Goal: Task Accomplishment & Management: Use online tool/utility

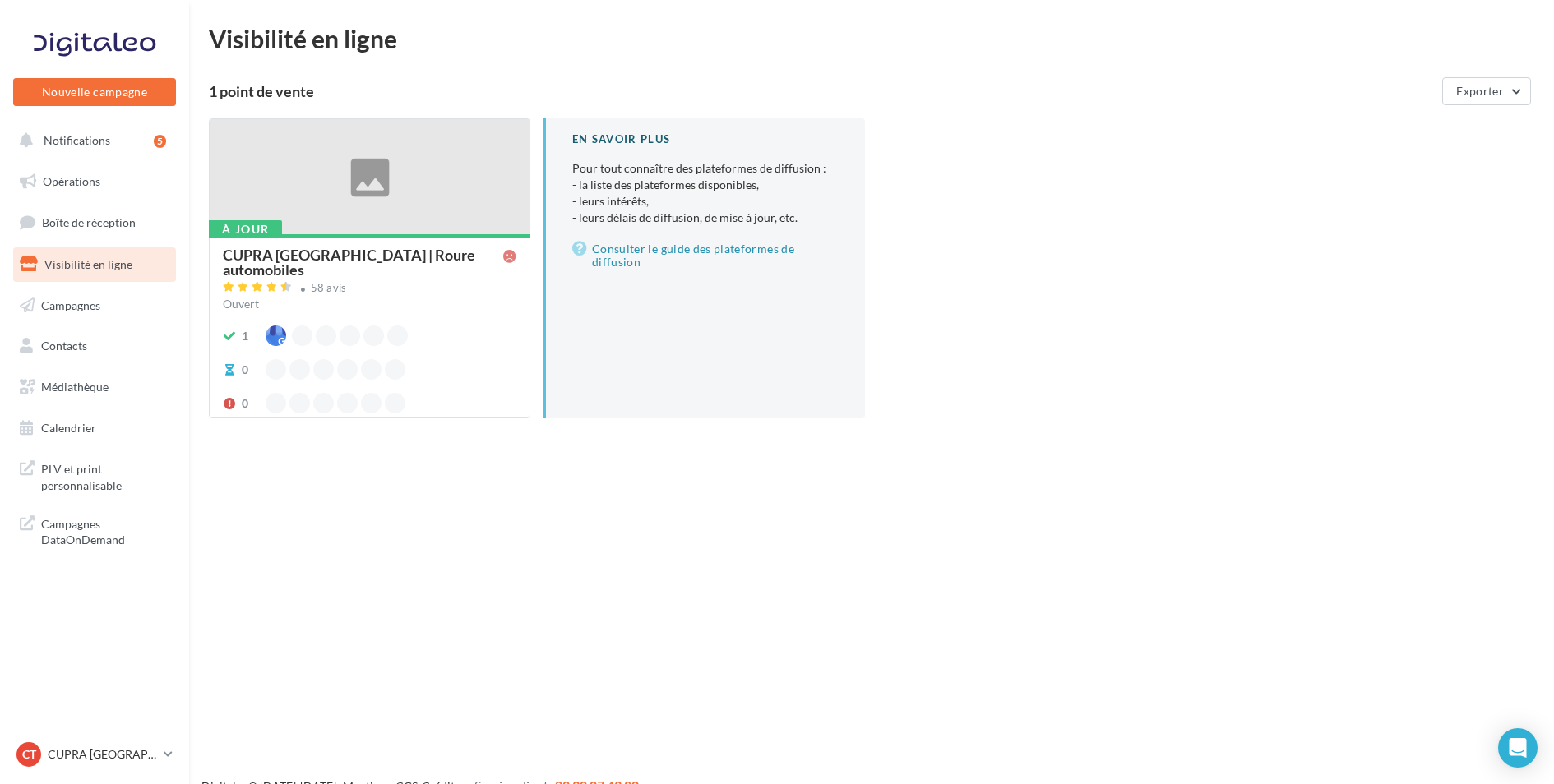
click at [438, 253] on div "CUPRA Toulon | Roure automobiles" at bounding box center [363, 262] width 281 height 29
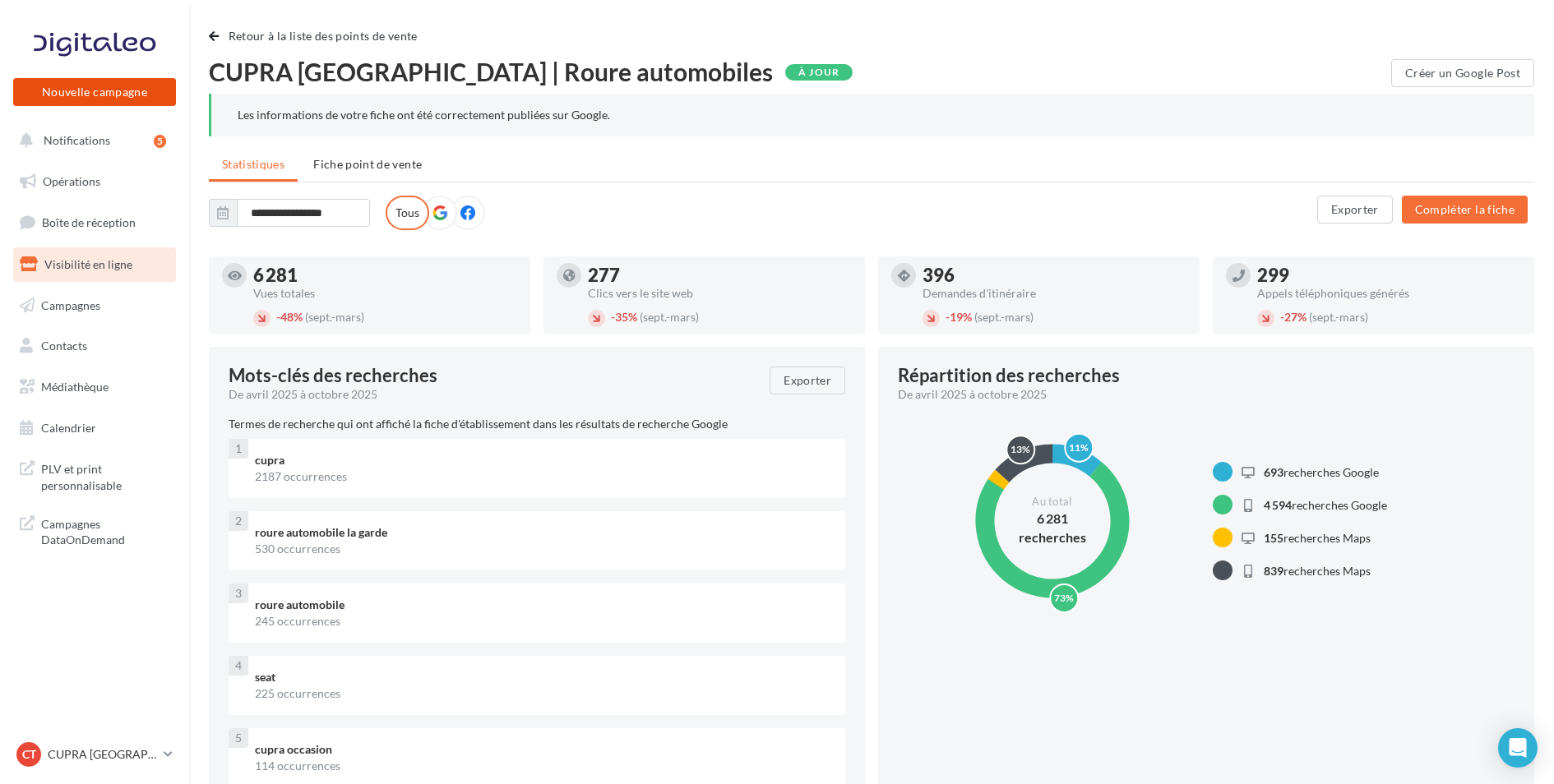
click at [141, 79] on button "Nouvelle campagne" at bounding box center [94, 92] width 163 height 28
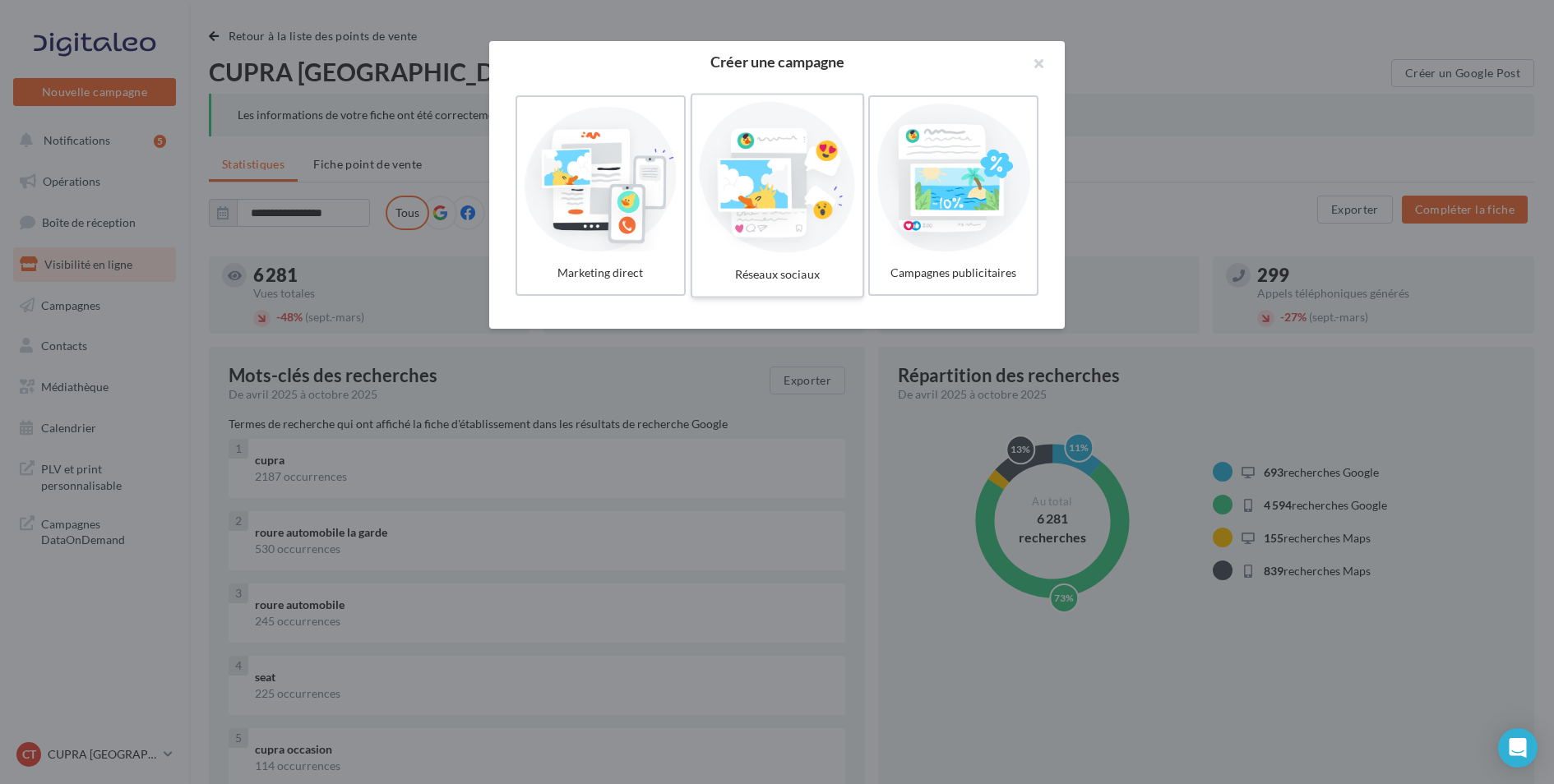
click at [782, 190] on div at bounding box center [777, 178] width 157 height 151
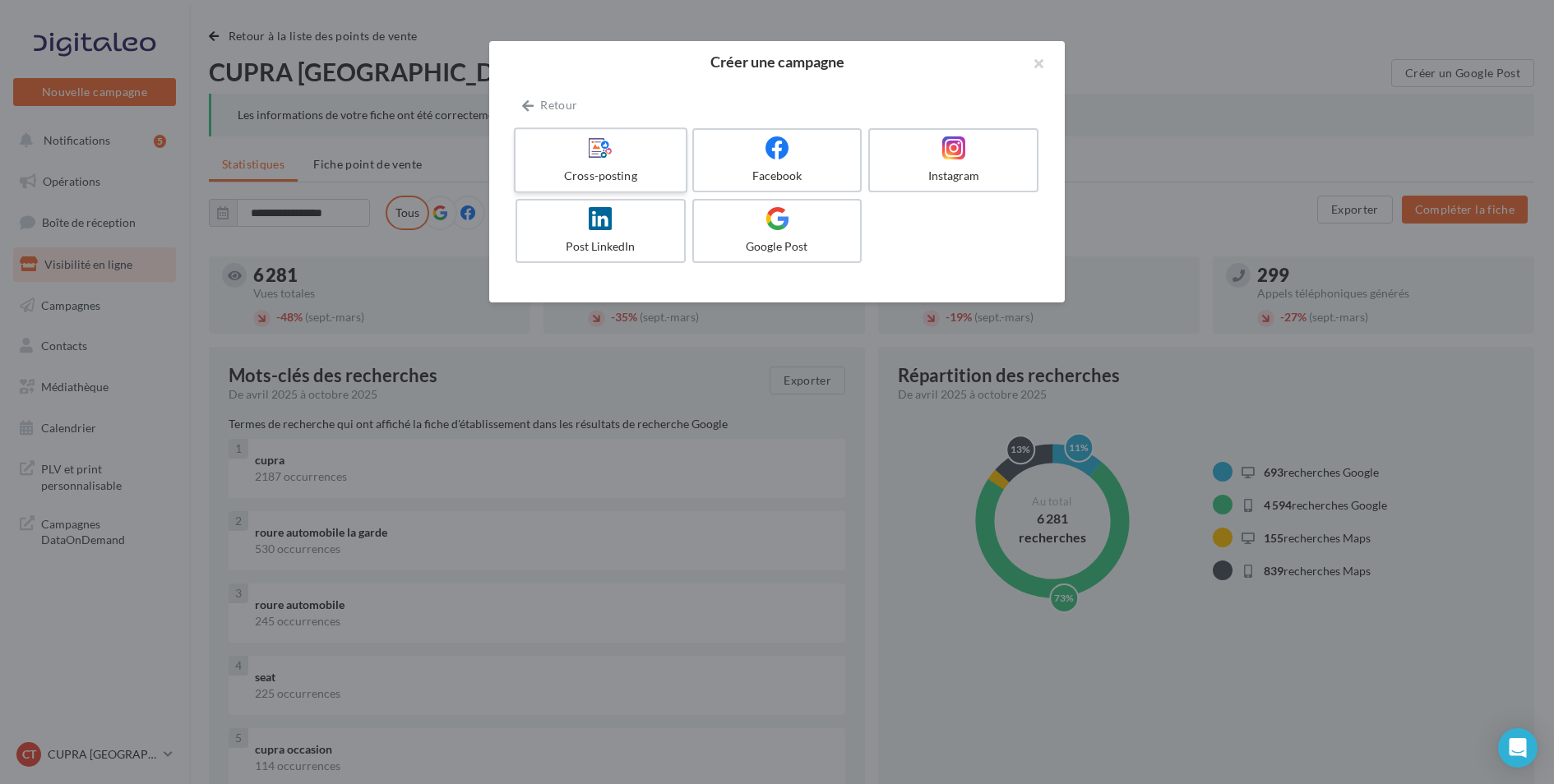
click at [588, 160] on div at bounding box center [600, 148] width 157 height 25
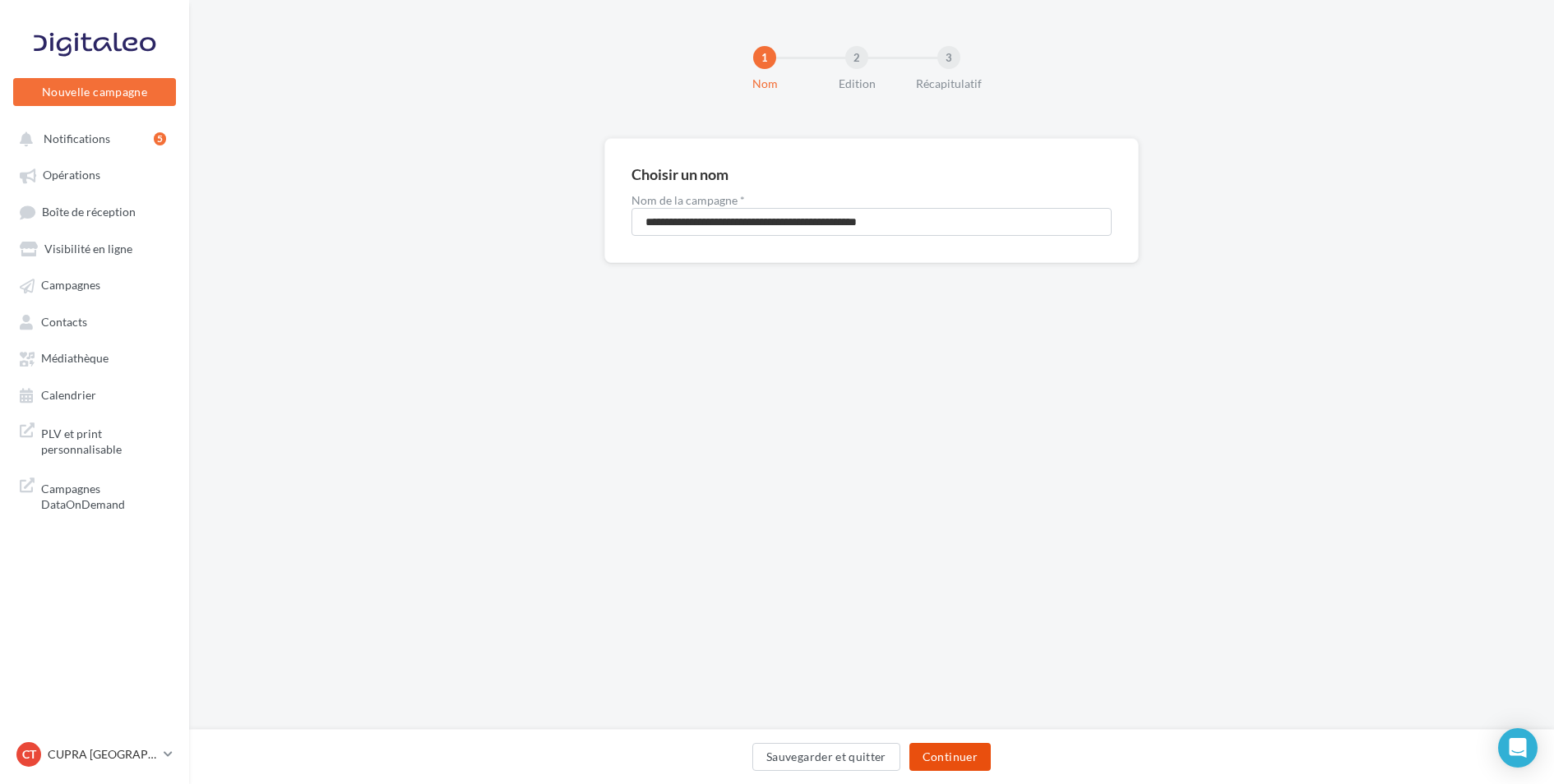
click at [942, 746] on button "Continuer" at bounding box center [949, 757] width 81 height 28
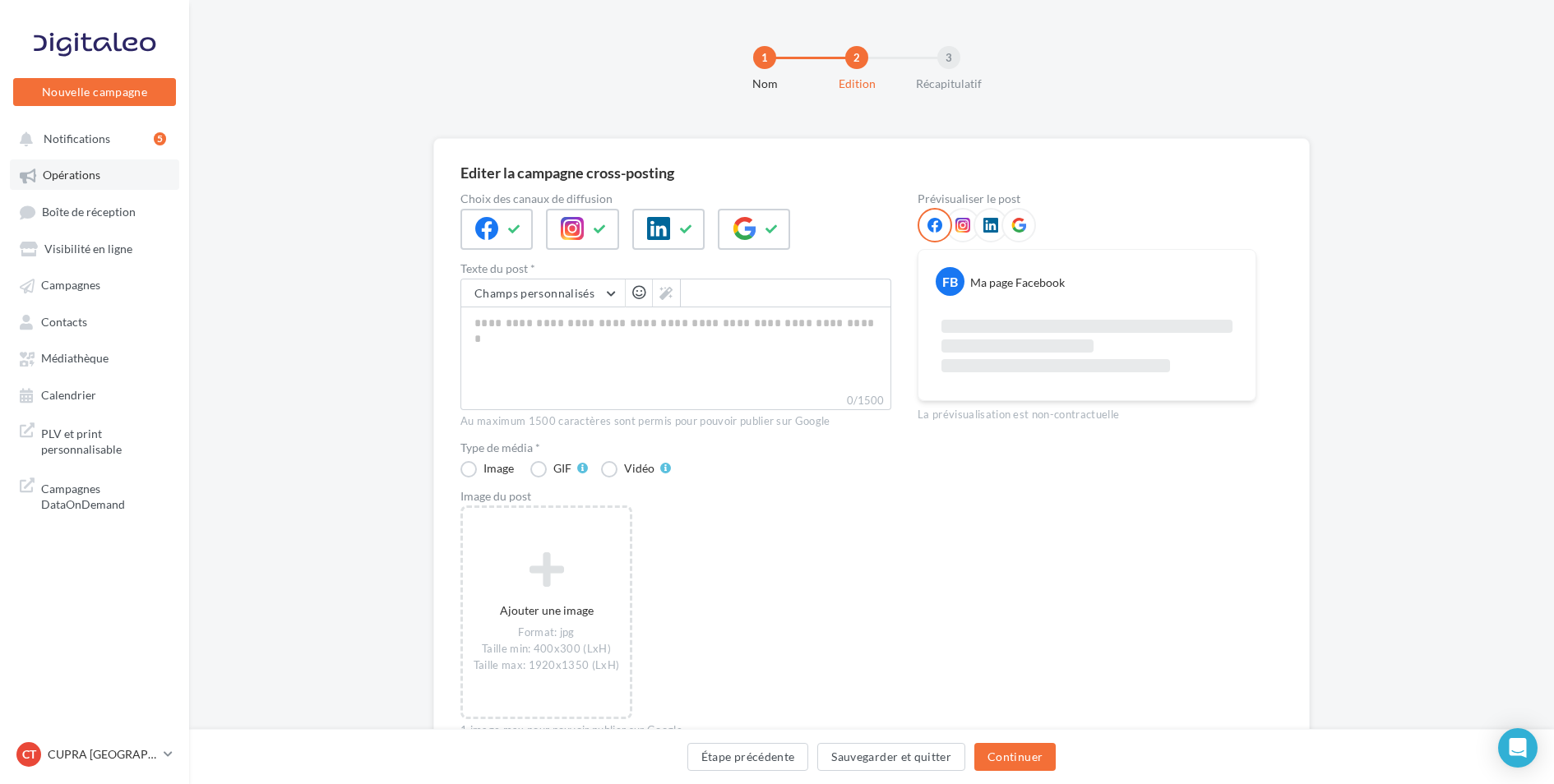
click at [106, 173] on link "Opérations" at bounding box center [95, 174] width 169 height 29
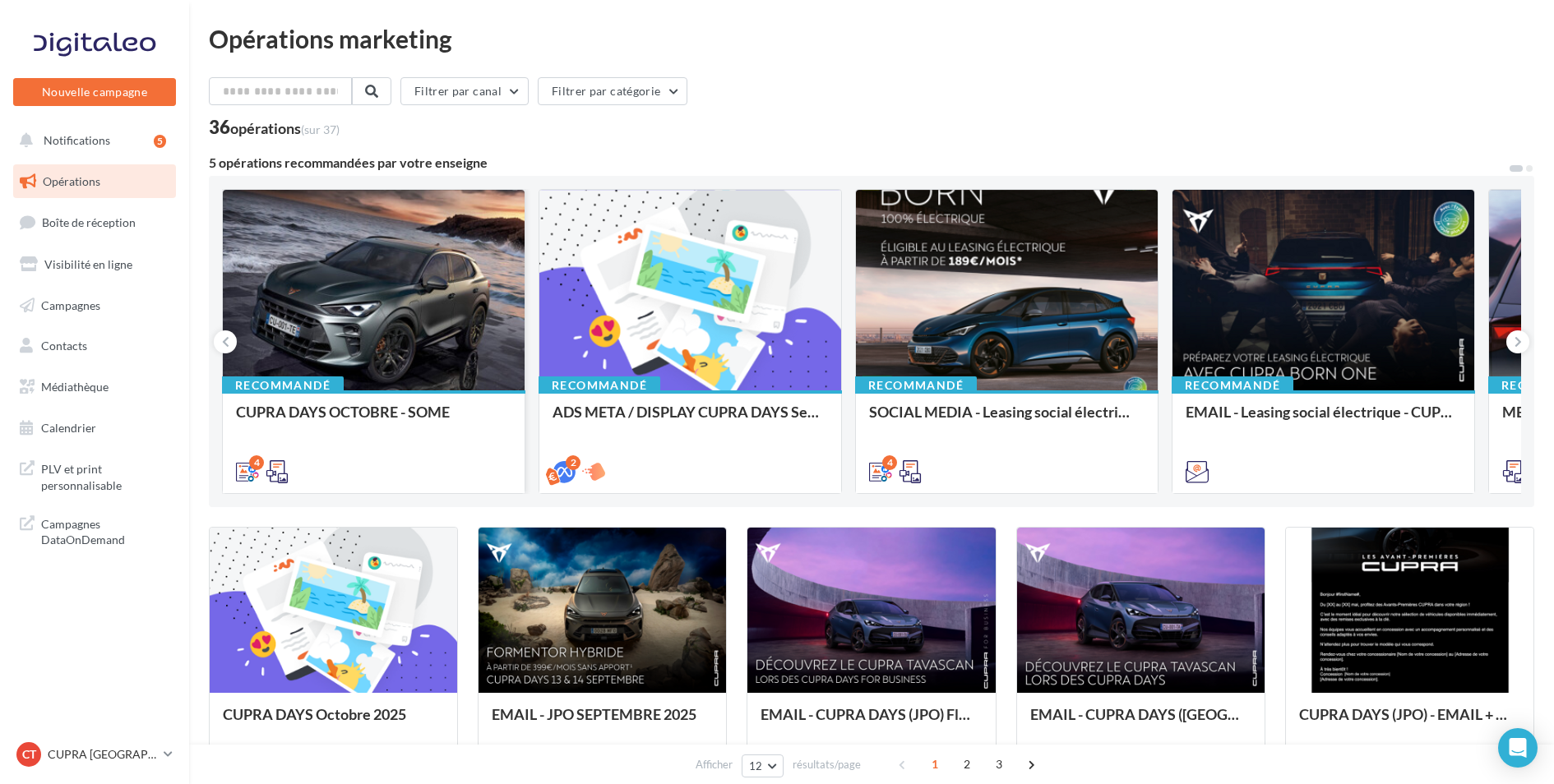
click at [368, 262] on div at bounding box center [373, 291] width 302 height 202
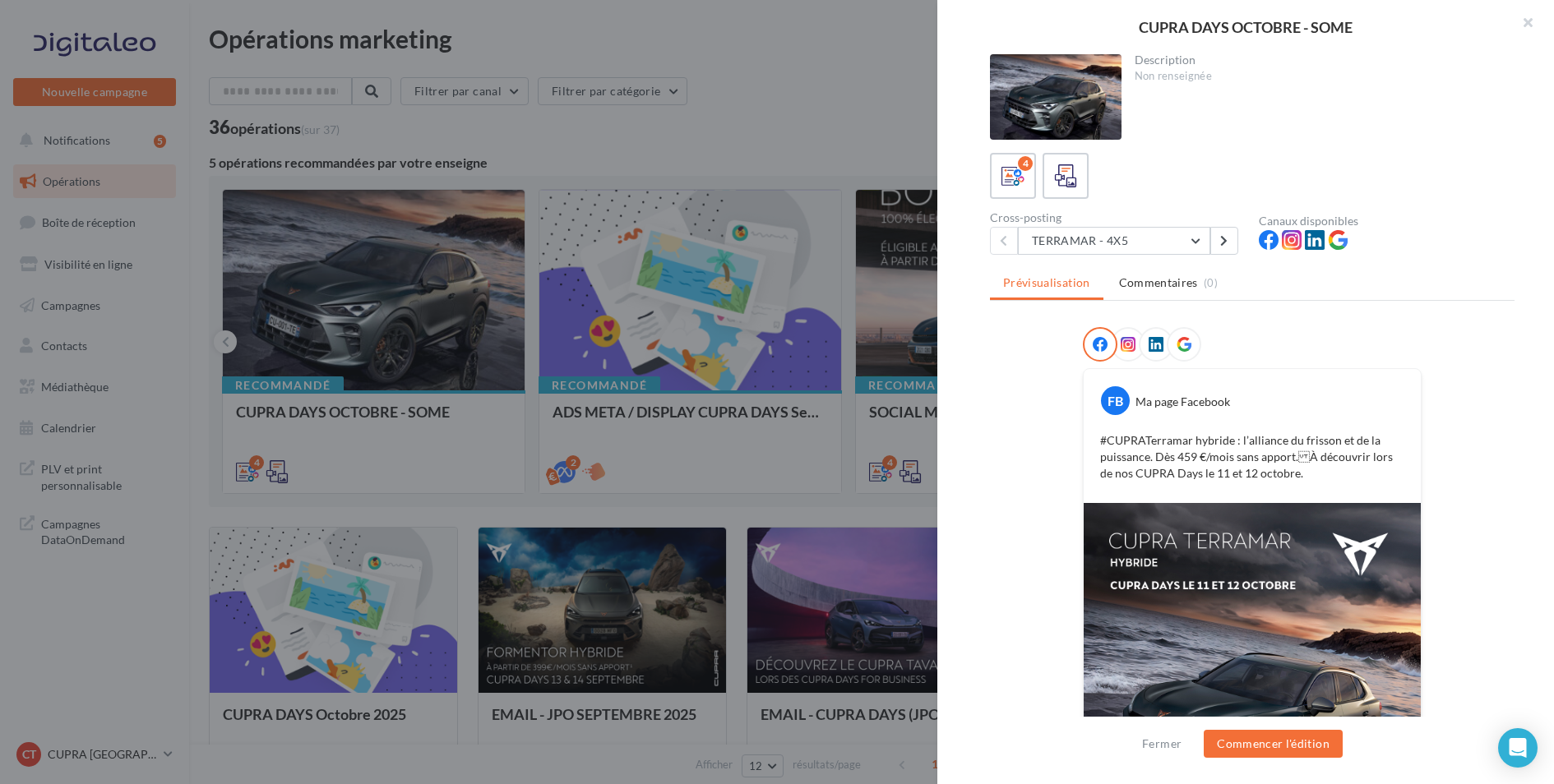
drag, startPoint x: 1323, startPoint y: 25, endPoint x: 1357, endPoint y: 23, distance: 34.1
click at [1359, 23] on div "CUPRA DAYS OCTOBRE - SOME" at bounding box center [1245, 27] width 564 height 15
click at [1357, 23] on div "CUPRA DAYS OCTOBRE - SOME" at bounding box center [1245, 27] width 564 height 15
drag, startPoint x: 1352, startPoint y: 20, endPoint x: 1317, endPoint y: 20, distance: 35.0
click at [1316, 20] on div "CUPRA DAYS OCTOBRE - SOME" at bounding box center [1245, 27] width 564 height 15
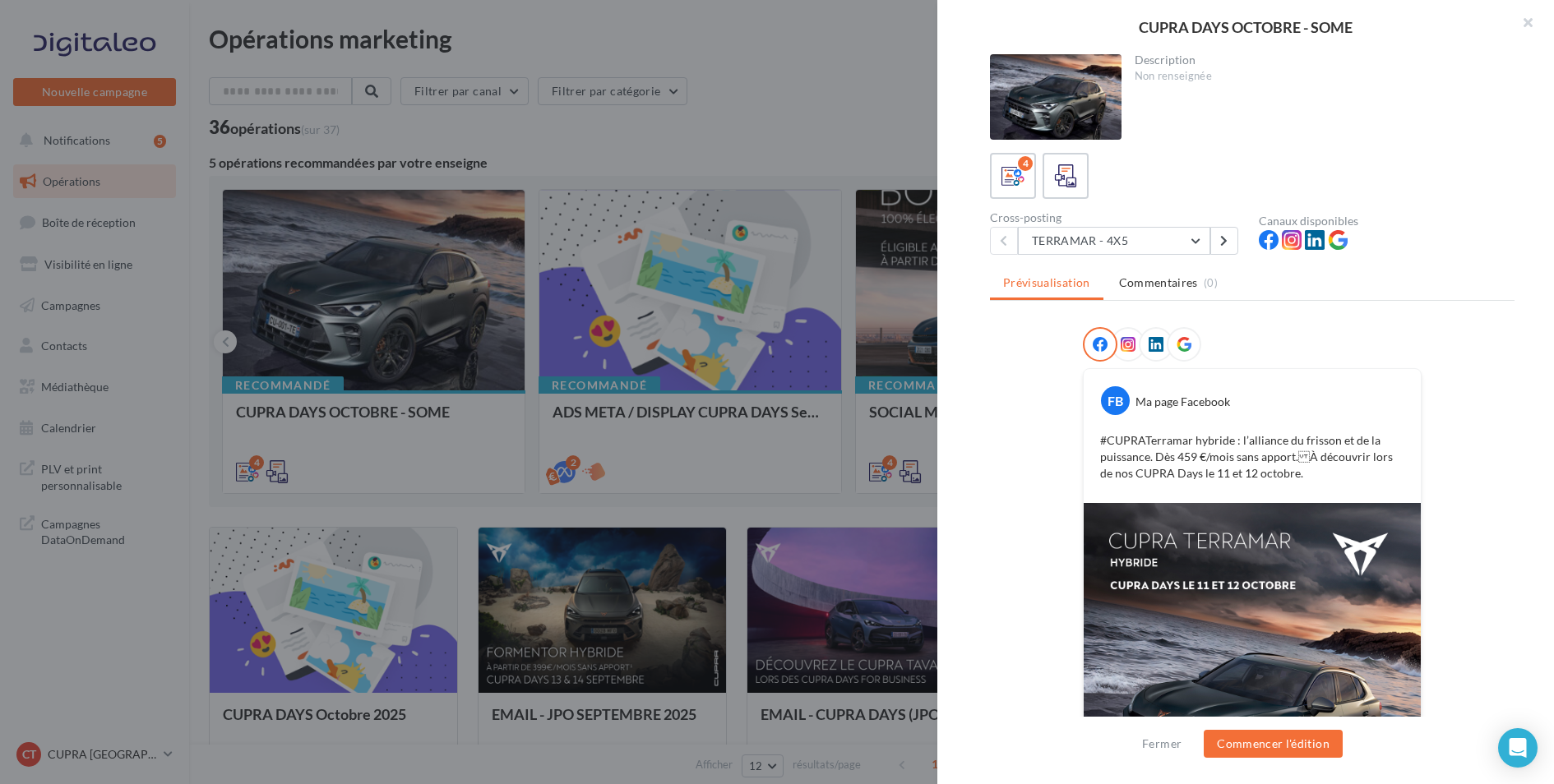
click at [1317, 20] on div "CUPRA DAYS OCTOBRE - SOME" at bounding box center [1245, 27] width 564 height 15
drag, startPoint x: 1318, startPoint y: 21, endPoint x: 1362, endPoint y: 25, distance: 44.2
click at [1362, 25] on div "CUPRA DAYS OCTOBRE - SOME" at bounding box center [1245, 27] width 564 height 15
copy div "SOME"
click at [718, 142] on div at bounding box center [777, 392] width 1554 height 784
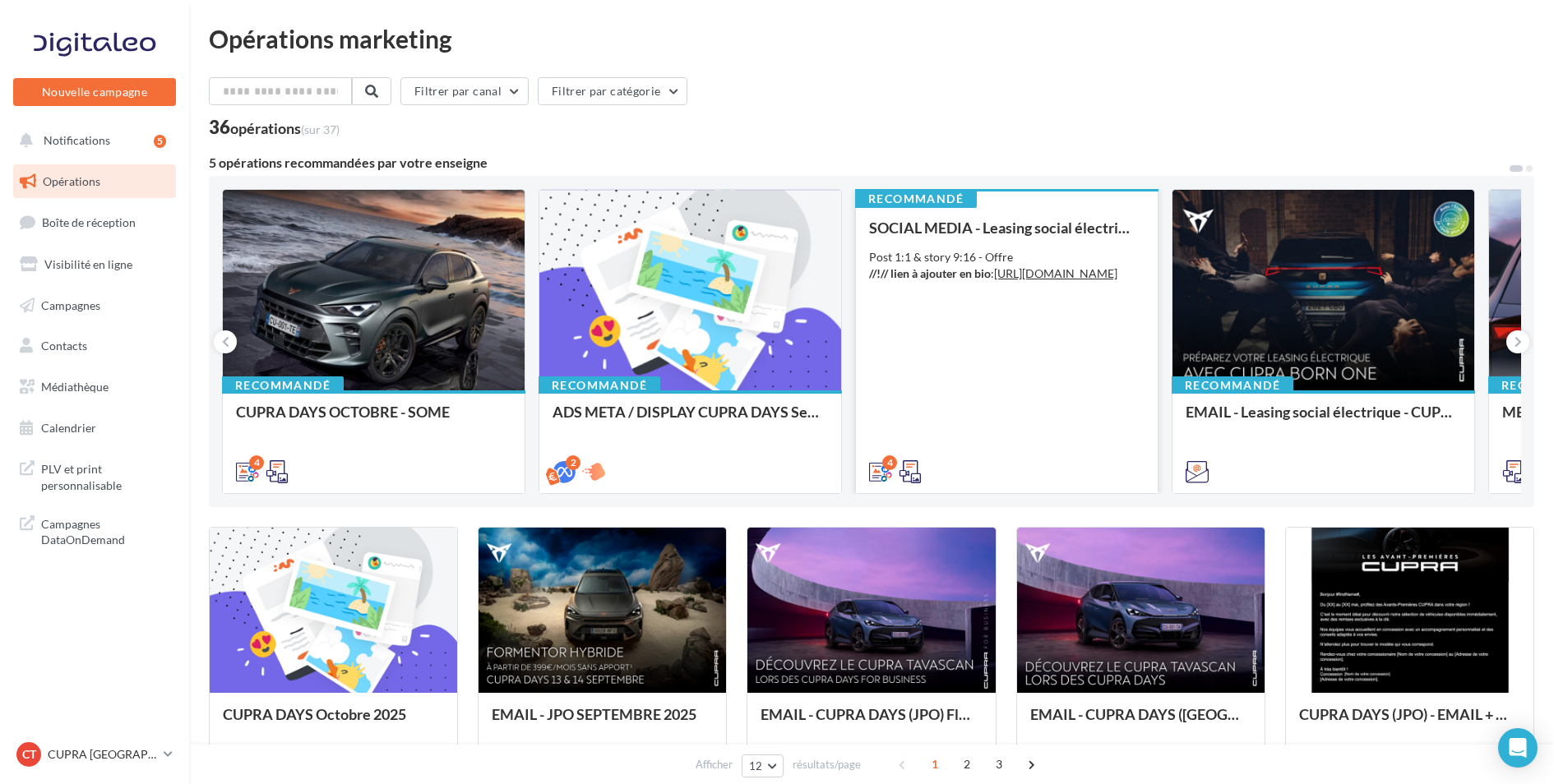
click at [1048, 258] on div "Post 1:1 & story 9:16 - Offre //!// lien à ajouter en bio : [URL][DOMAIN_NAME]" at bounding box center [1007, 266] width 275 height 33
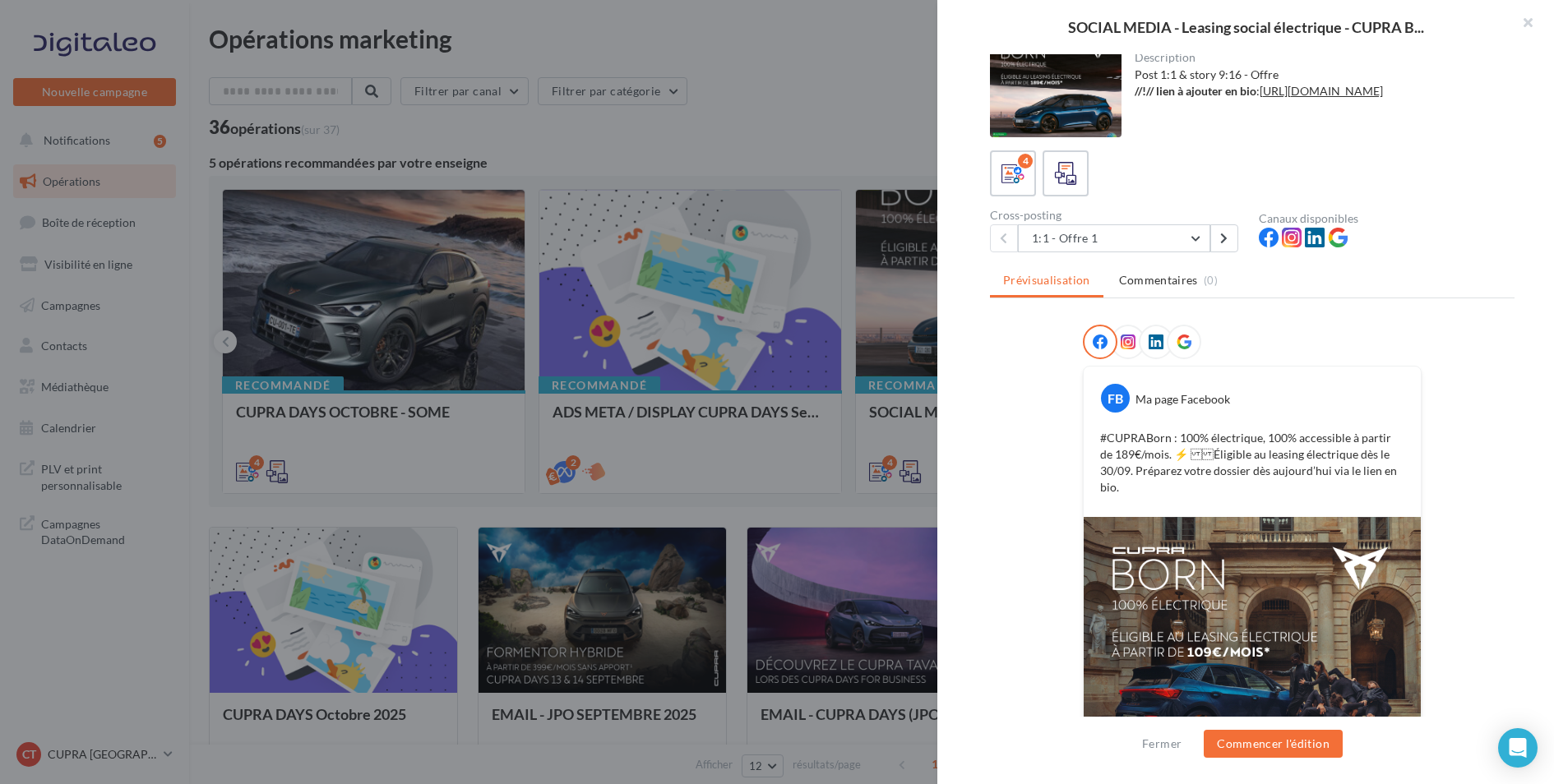
scroll to position [129, 0]
